Goal: Task Accomplishment & Management: Manage account settings

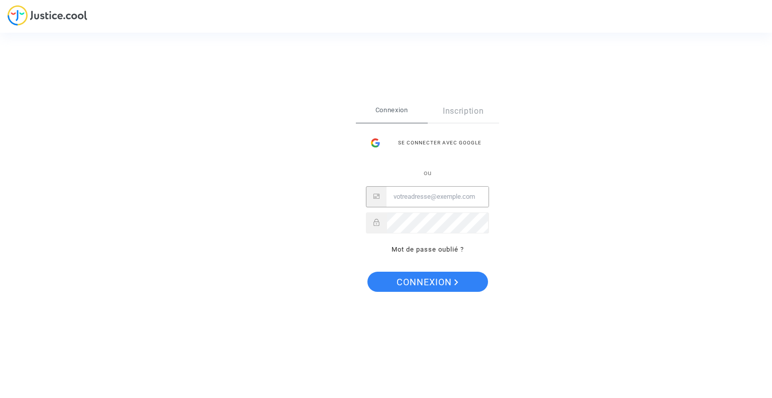
click at [402, 195] on input "Email" at bounding box center [437, 196] width 102 height 20
type input "[PERSON_NAME][EMAIL_ADDRESS][DOMAIN_NAME]"
click at [438, 279] on span "Connexion" at bounding box center [428, 281] width 62 height 21
